Goal: Check status

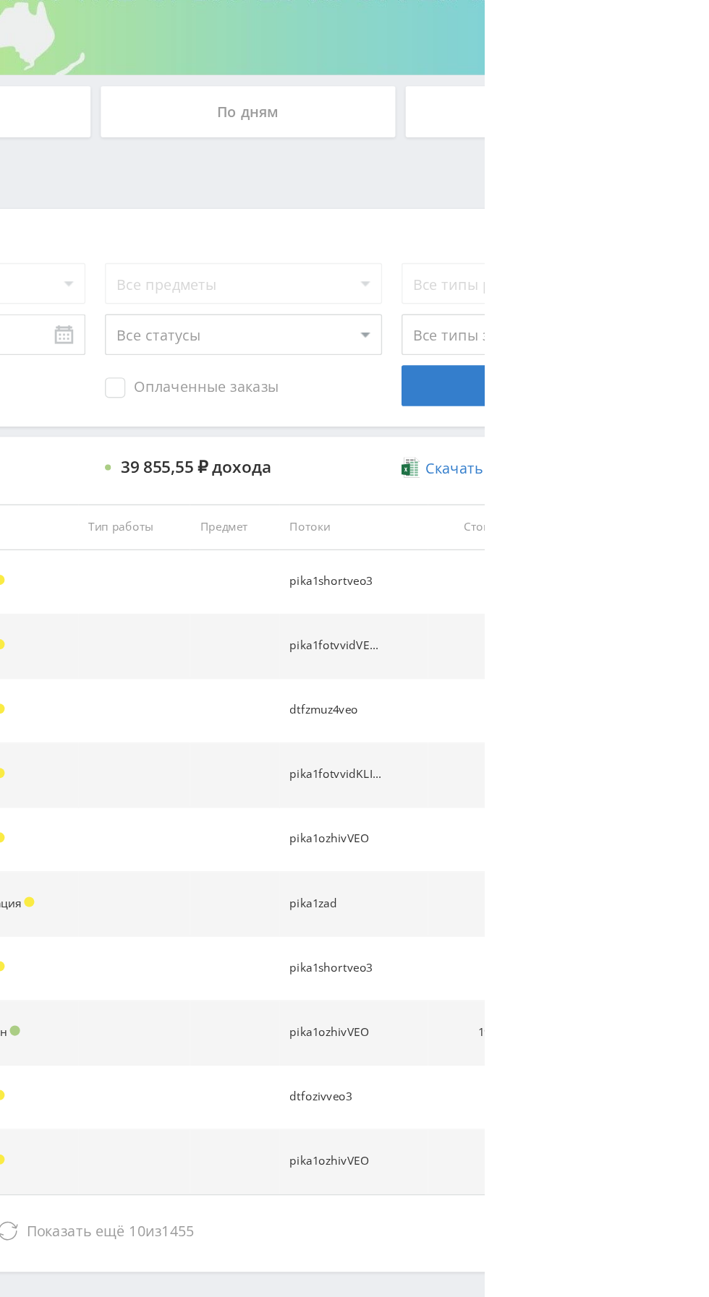
click at [518, 1110] on button "Показать ещё 10 из 1455" at bounding box center [434, 1105] width 824 height 29
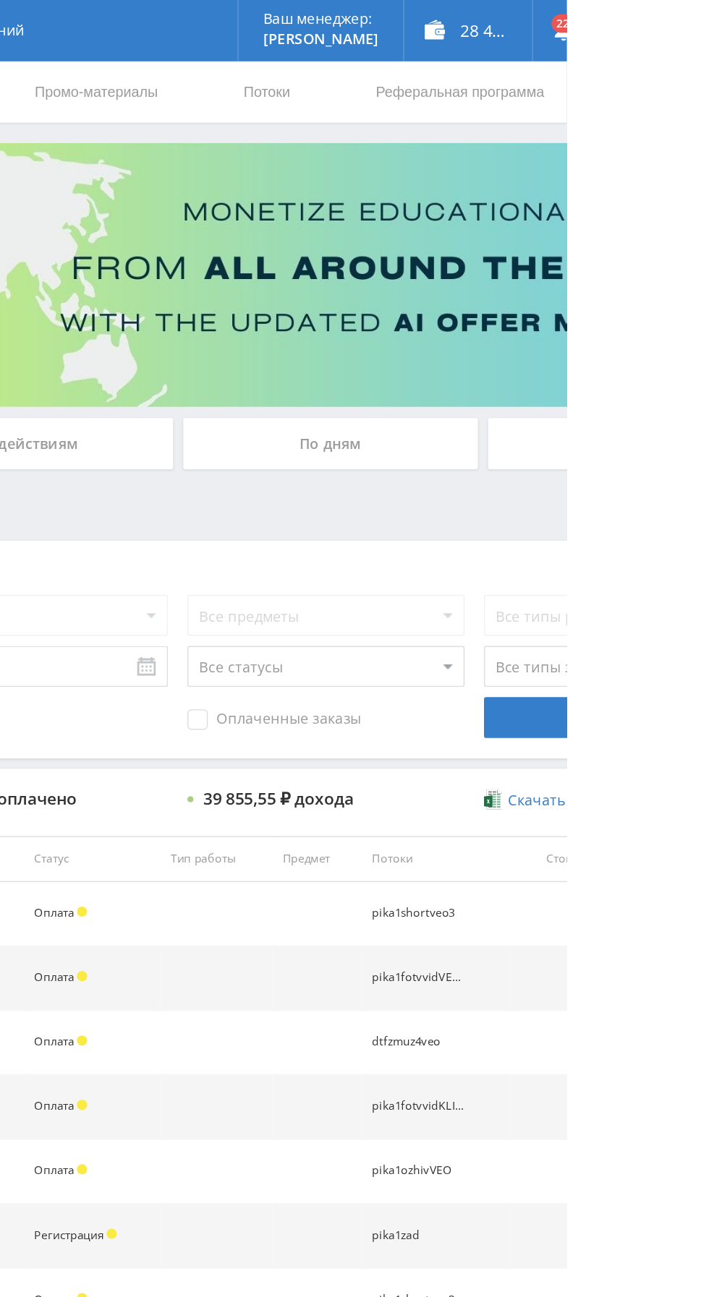
click at [564, 296] on div "По дням" at bounding box center [541, 314] width 208 height 36
click at [0, 0] on input "По дням" at bounding box center [0, 0] width 0 height 0
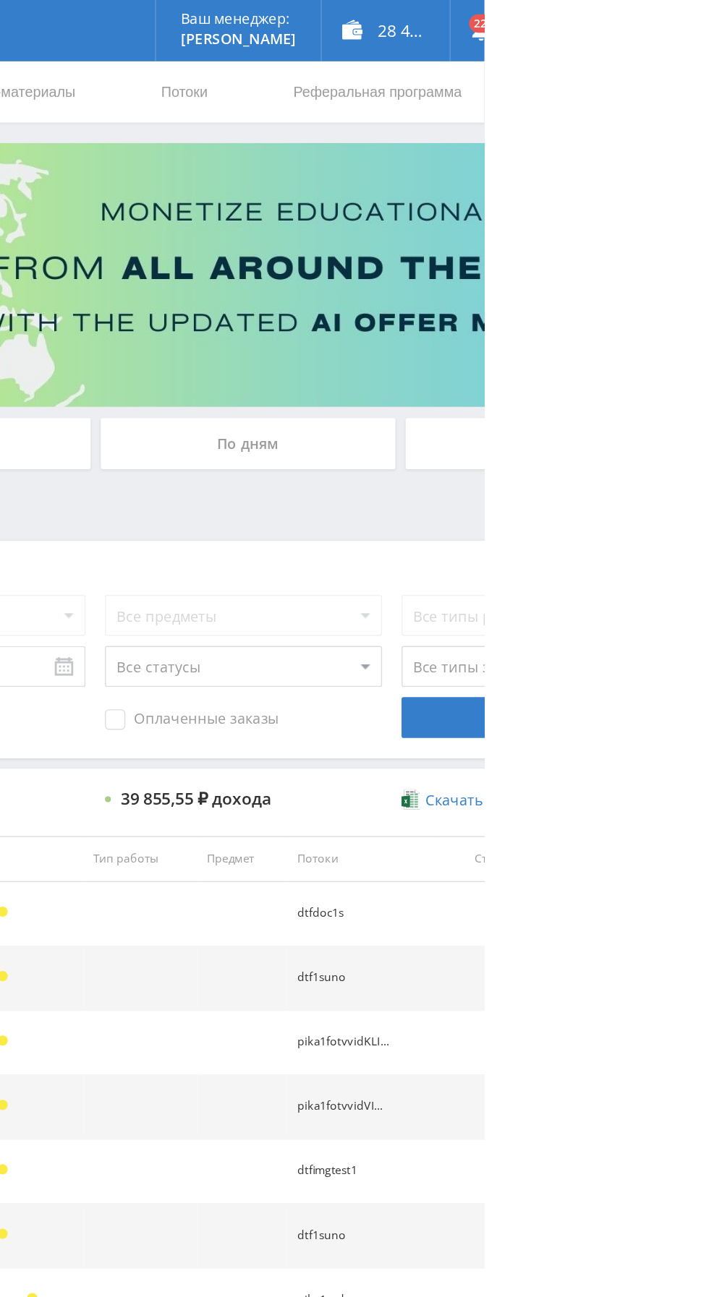
click at [500, 299] on div "По дням" at bounding box center [541, 314] width 208 height 36
click at [0, 0] on input "По дням" at bounding box center [0, 0] width 0 height 0
